Goal: Task Accomplishment & Management: Manage account settings

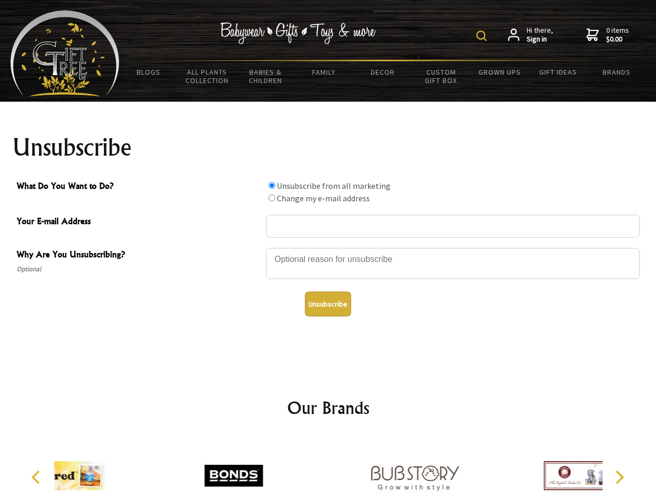
click at [483, 36] on img at bounding box center [481, 36] width 10 height 10
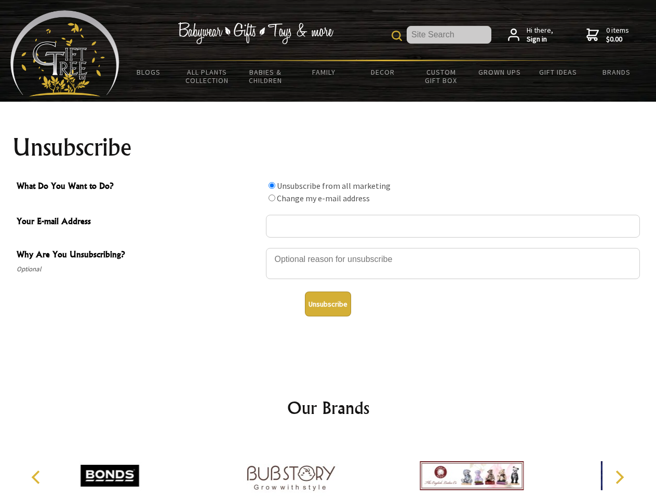
click at [328, 248] on div at bounding box center [453, 265] width 374 height 36
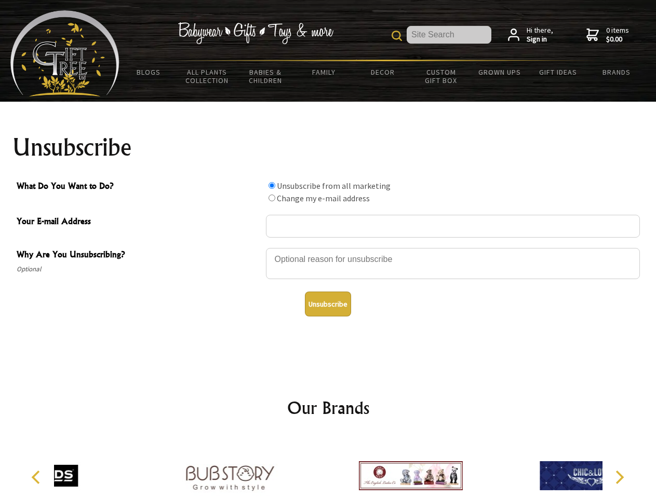
click at [271, 185] on input "What Do You Want to Do?" at bounding box center [271, 185] width 7 height 7
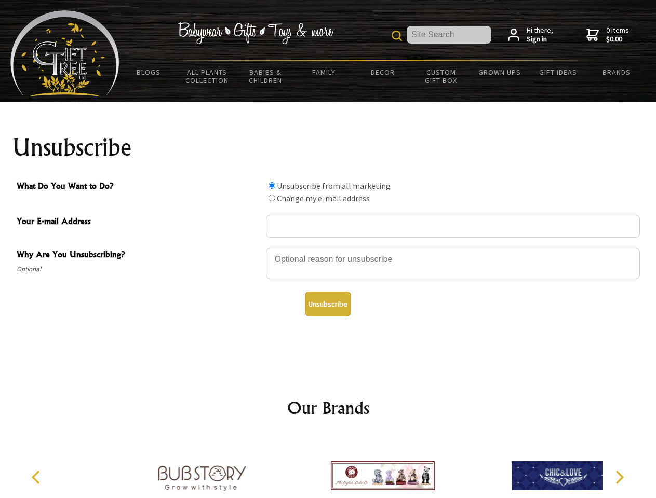
click at [271, 198] on input "What Do You Want to Do?" at bounding box center [271, 198] width 7 height 7
radio input "true"
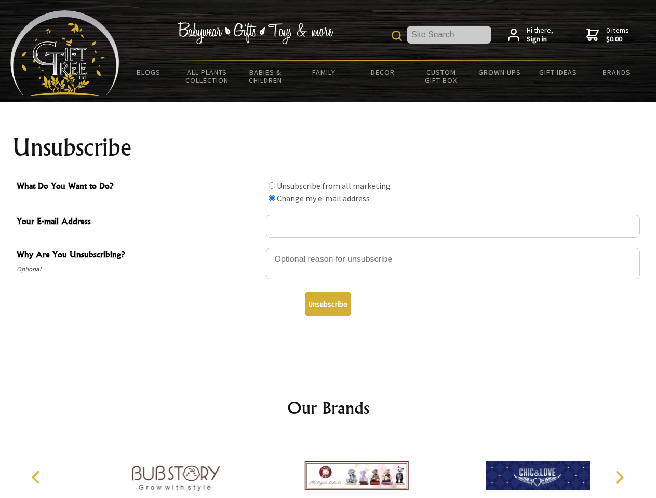
click at [328, 304] on button "Unsubscribe" at bounding box center [328, 304] width 46 height 25
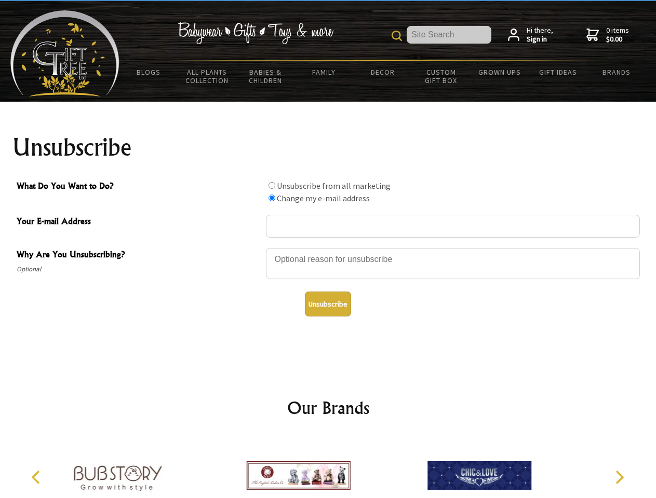
click at [328, 468] on img at bounding box center [299, 476] width 104 height 78
click at [37, 478] on icon "Previous" at bounding box center [36, 477] width 13 height 13
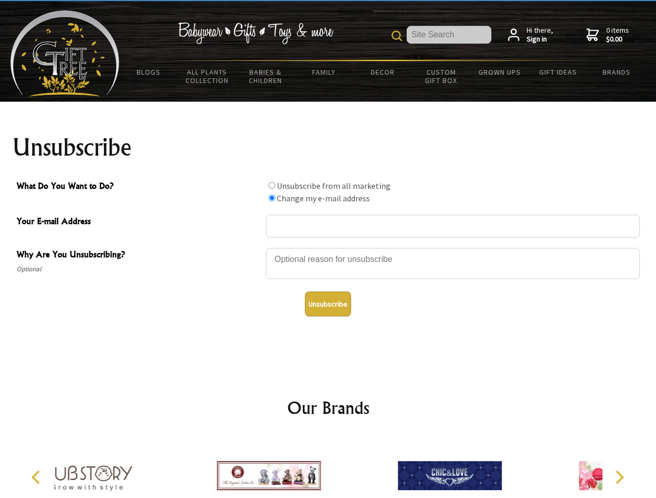
click at [619, 478] on icon "Next" at bounding box center [617, 477] width 13 height 13
